Goal: Navigation & Orientation: Find specific page/section

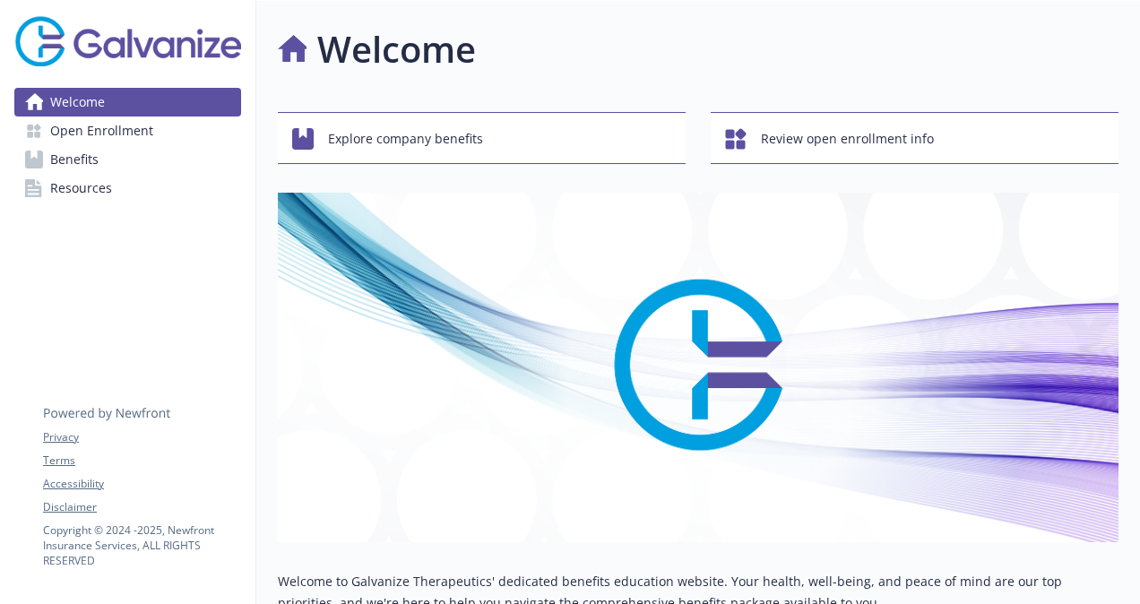
scroll to position [1, 12]
drag, startPoint x: 682, startPoint y: 48, endPoint x: 564, endPoint y: 72, distance: 120.6
click at [564, 72] on div "Welcome" at bounding box center [698, 49] width 841 height 54
